Goal: Information Seeking & Learning: Learn about a topic

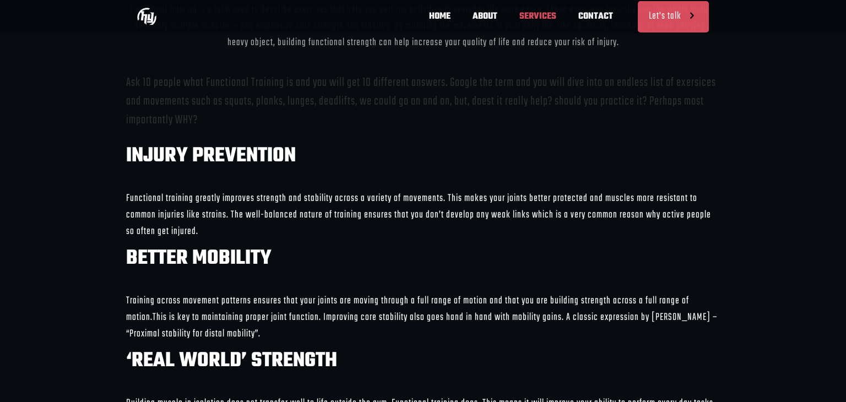
scroll to position [0, 161]
click at [128, 203] on div "Ask 10 people what Functional Training is and you will get 10 different answers…" at bounding box center [423, 357] width 594 height 568
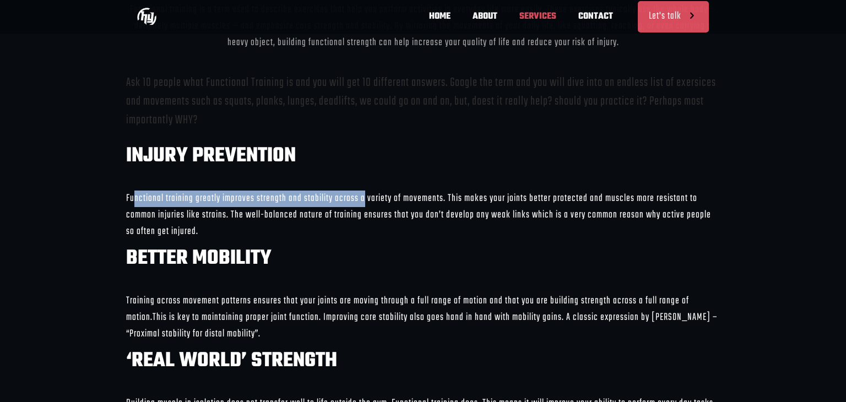
scroll to position [0, 323]
drag, startPoint x: 128, startPoint y: 203, endPoint x: 431, endPoint y: 201, distance: 302.3
click at [431, 201] on div "Ask 10 people what Functional Training is and you will get 10 different answers…" at bounding box center [423, 357] width 594 height 568
copy div "Functional training greatly improves strength and stability across a variety of…"
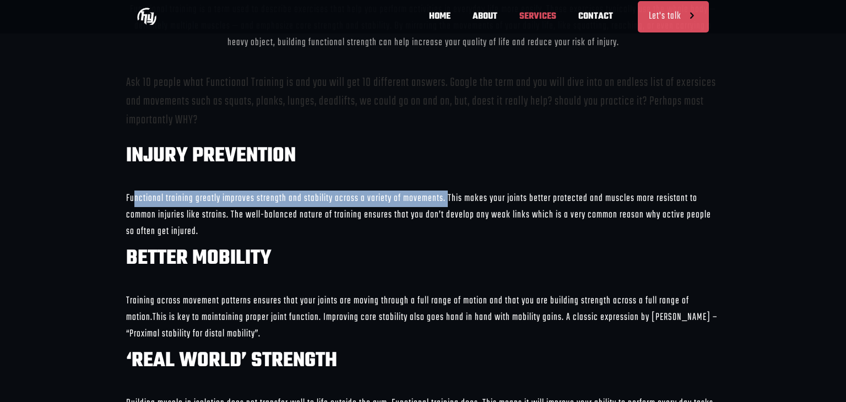
click at [258, 278] on div "Ask 10 people what Functional Training is and you will get 10 different answers…" at bounding box center [423, 357] width 594 height 568
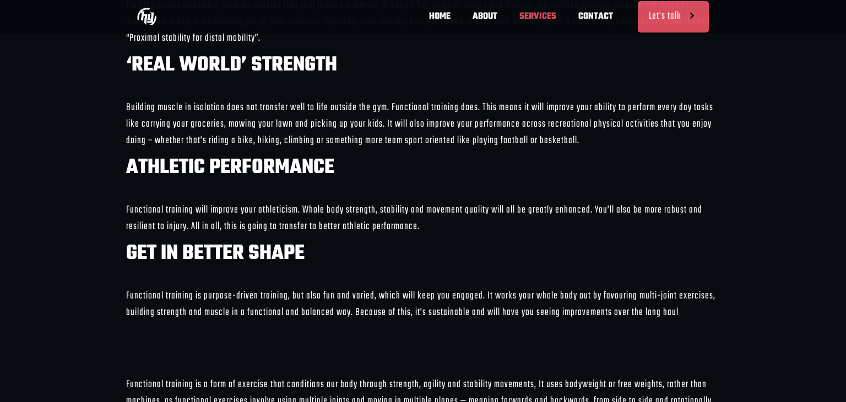
scroll to position [0, 645]
click at [303, 210] on div "Ask 10 people what Functional Training is and you will get 10 different answers…" at bounding box center [423, 62] width 594 height 568
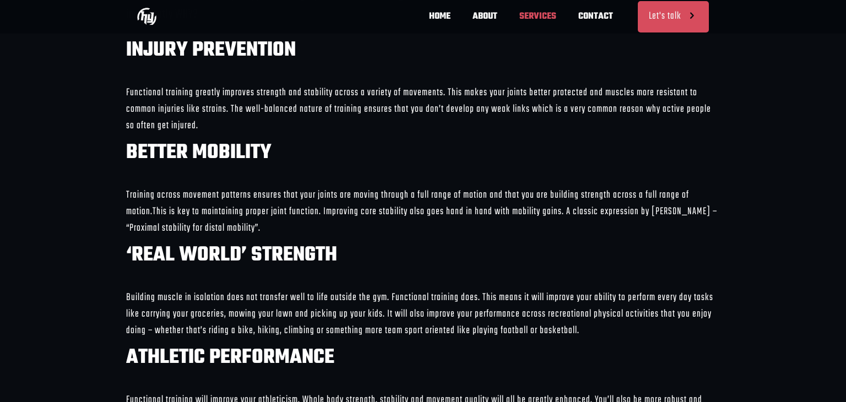
scroll to position [0, 0]
click at [285, 217] on div "Ask 10 people what Functional Training is and you will get 10 different answers…" at bounding box center [423, 252] width 594 height 568
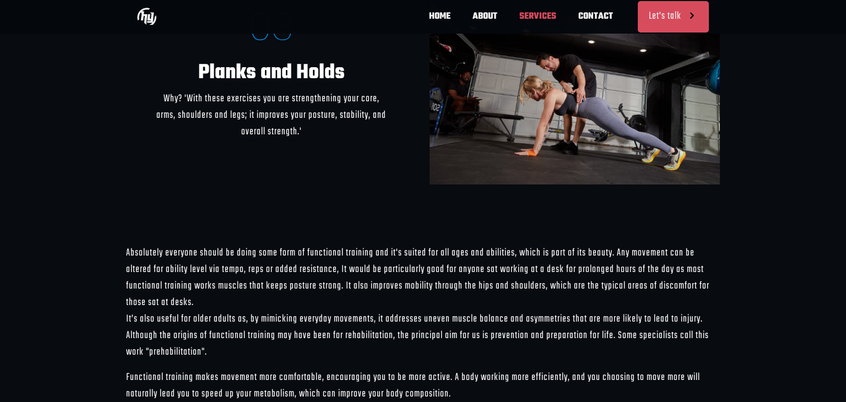
scroll to position [0, 645]
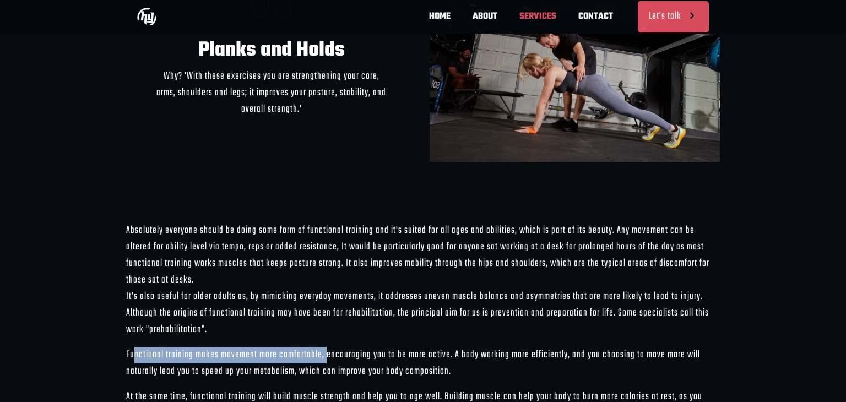
drag, startPoint x: 133, startPoint y: 336, endPoint x: 275, endPoint y: 335, distance: 142.1
copy div "Functional training makes movement more comfortable"
